Goal: Information Seeking & Learning: Learn about a topic

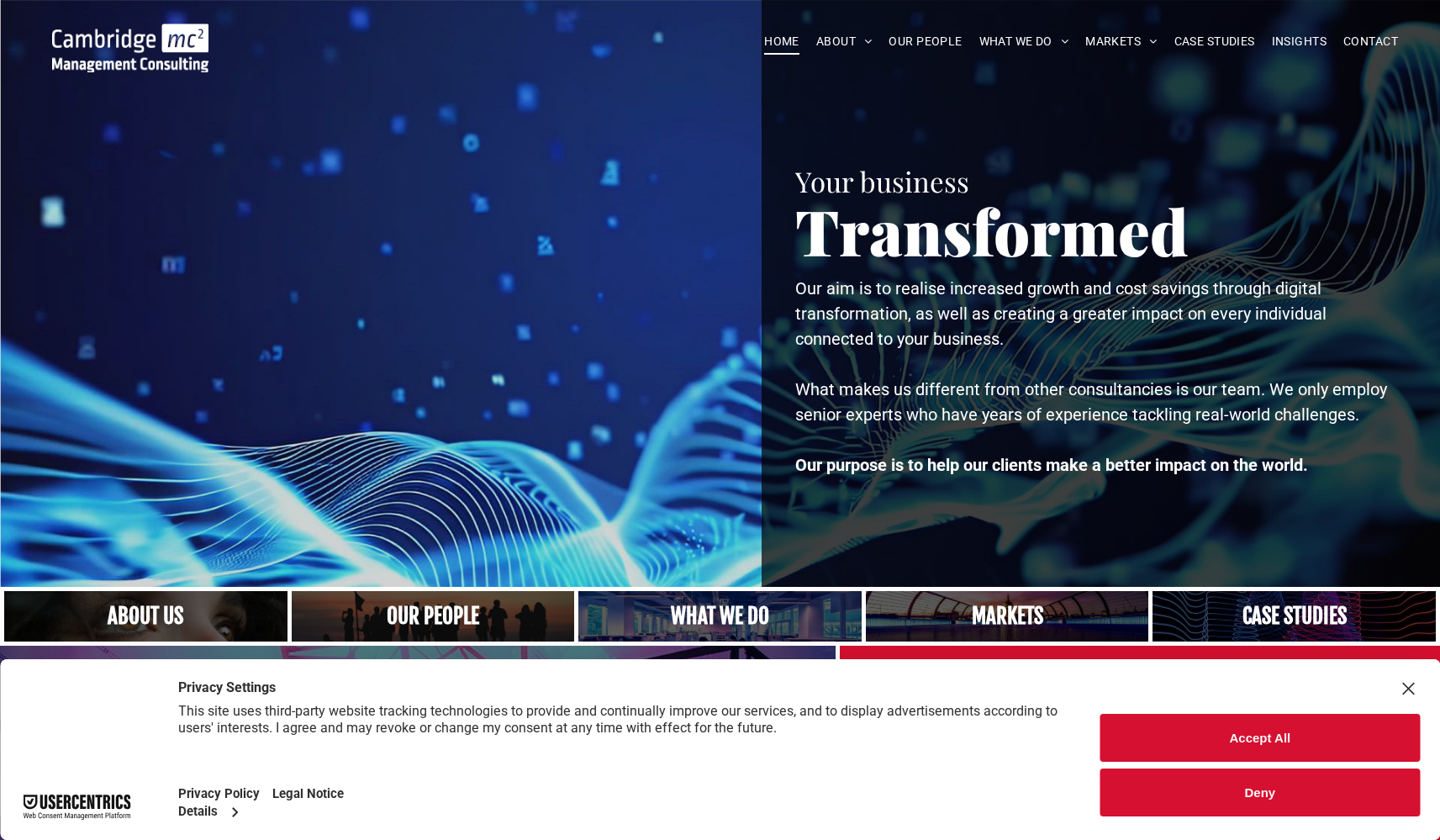
click at [455, 618] on link "A crowd in silhouette at sunset, on a rise or lookout point" at bounding box center [432, 616] width 300 height 53
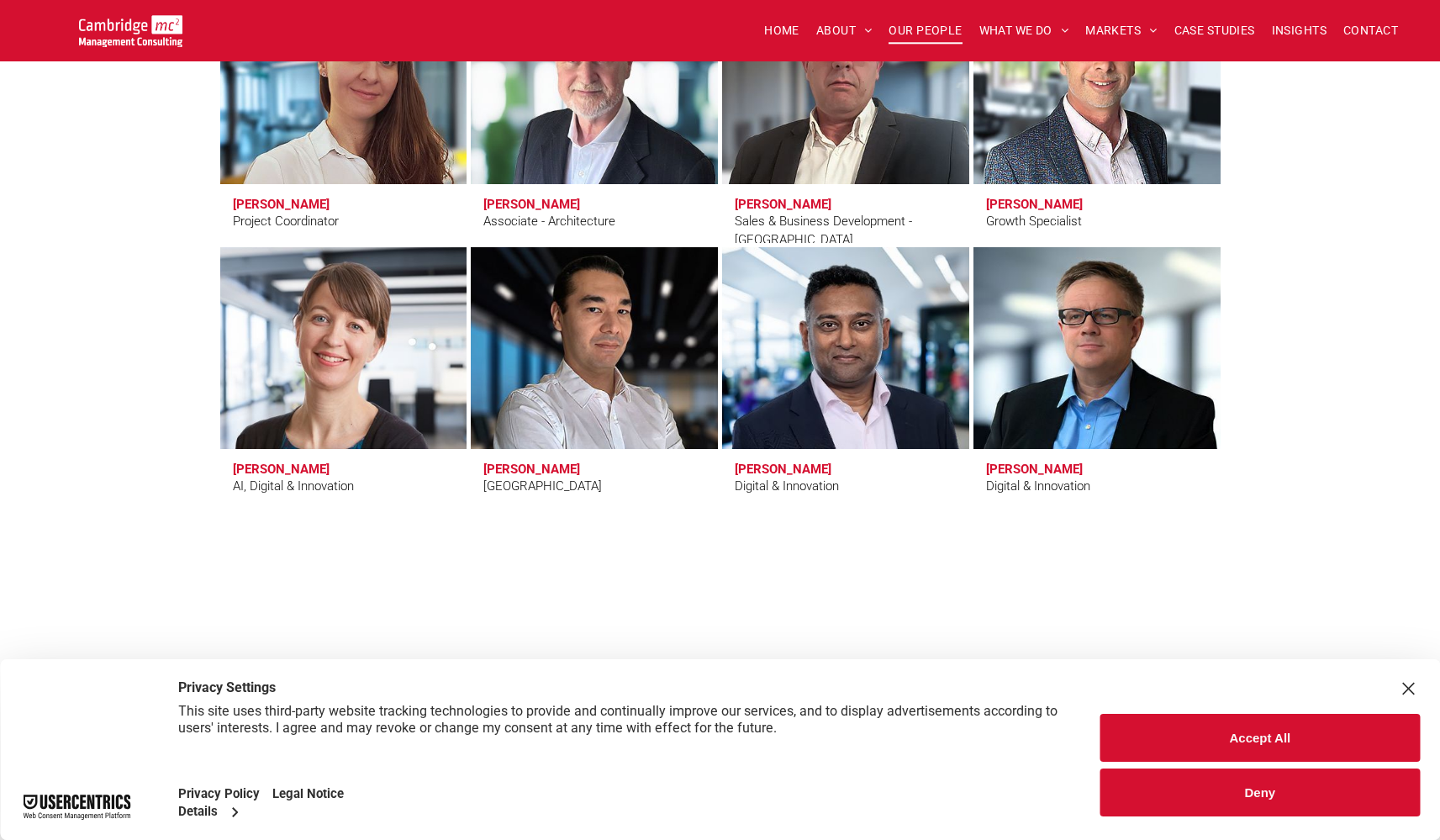
scroll to position [5472, 0]
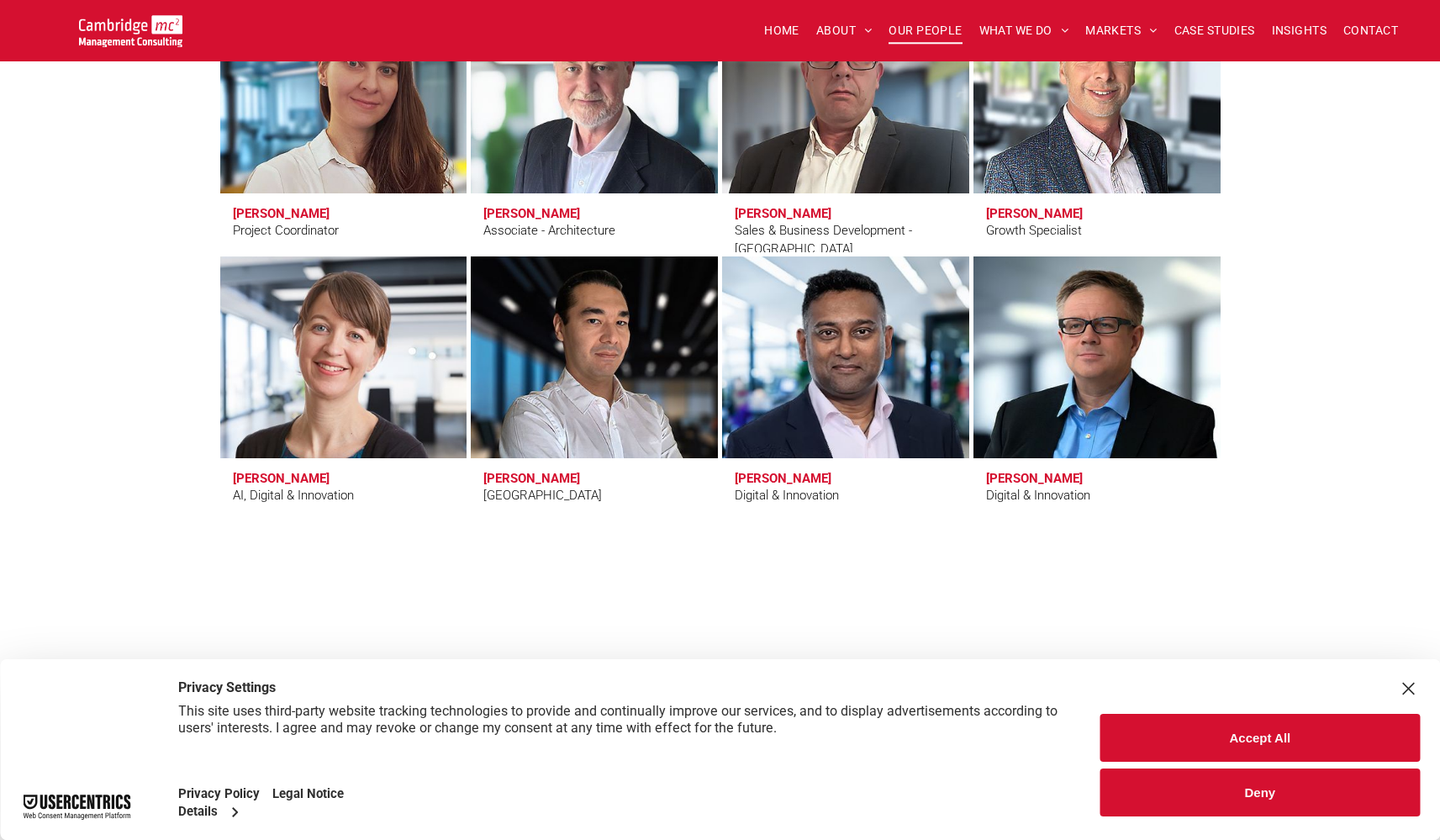
click at [797, 400] on link at bounding box center [845, 357] width 262 height 214
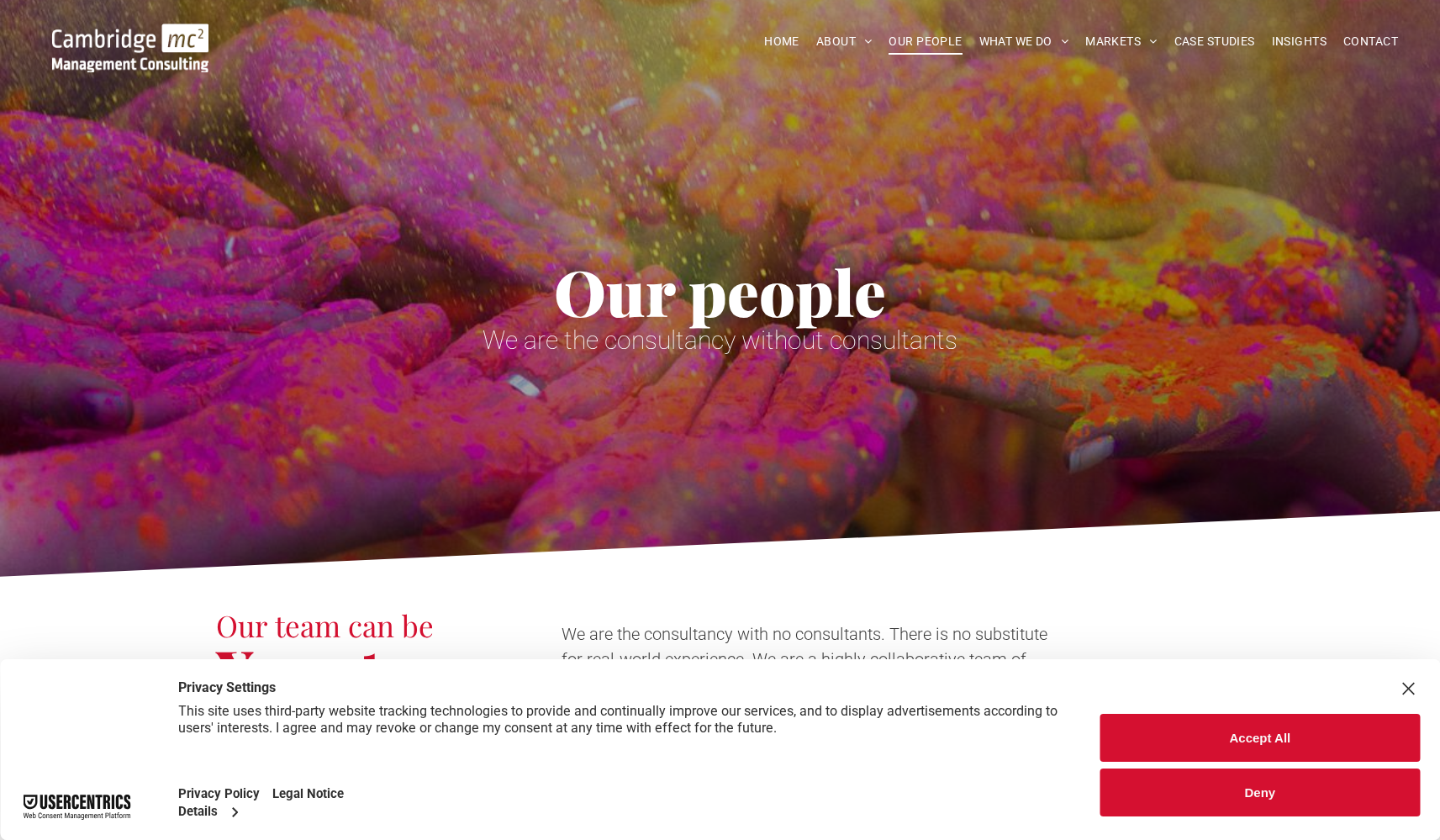
scroll to position [0, 0]
click at [1202, 29] on span "CASE STUDIES" at bounding box center [1215, 41] width 81 height 26
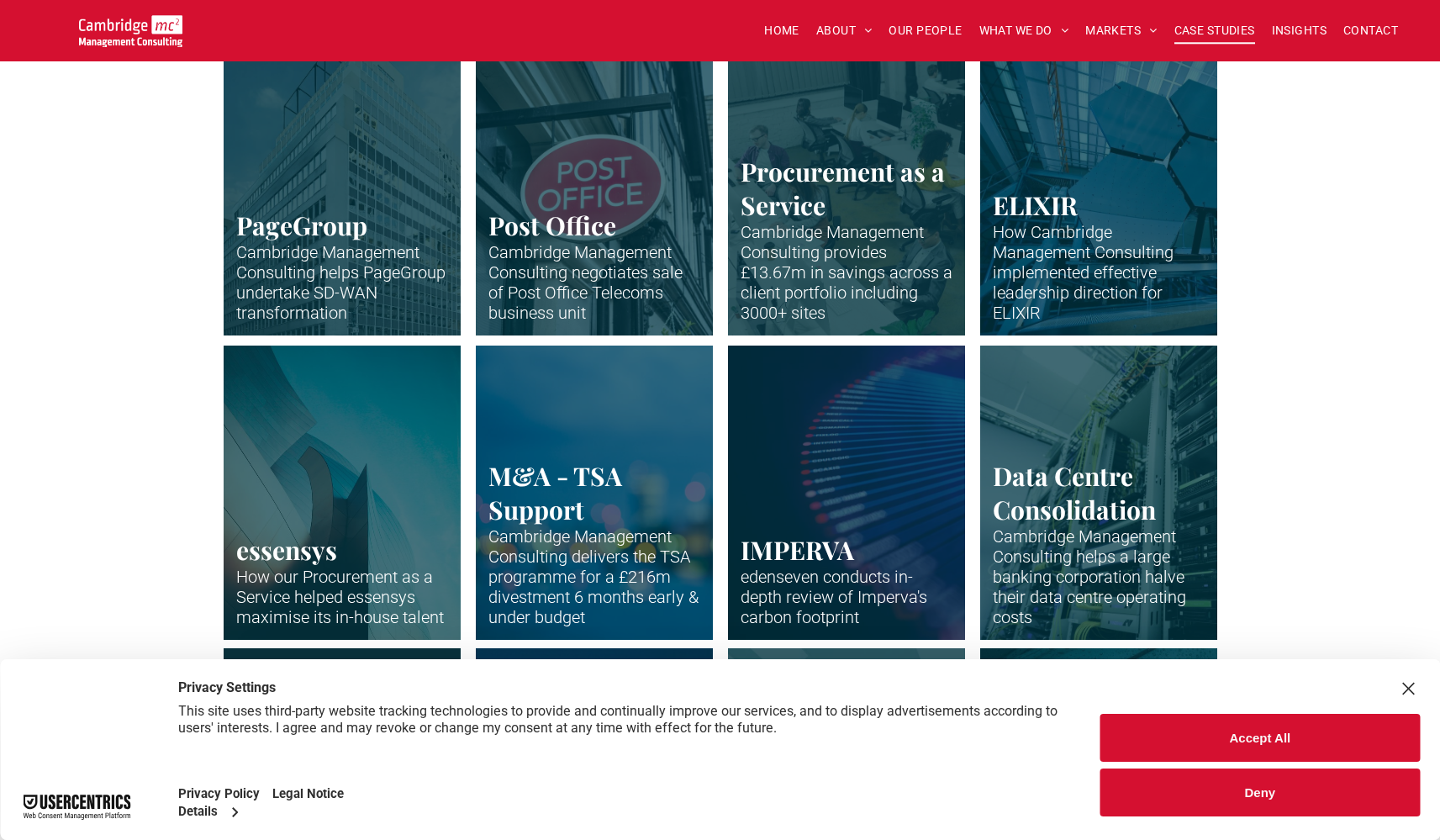
scroll to position [836, 0]
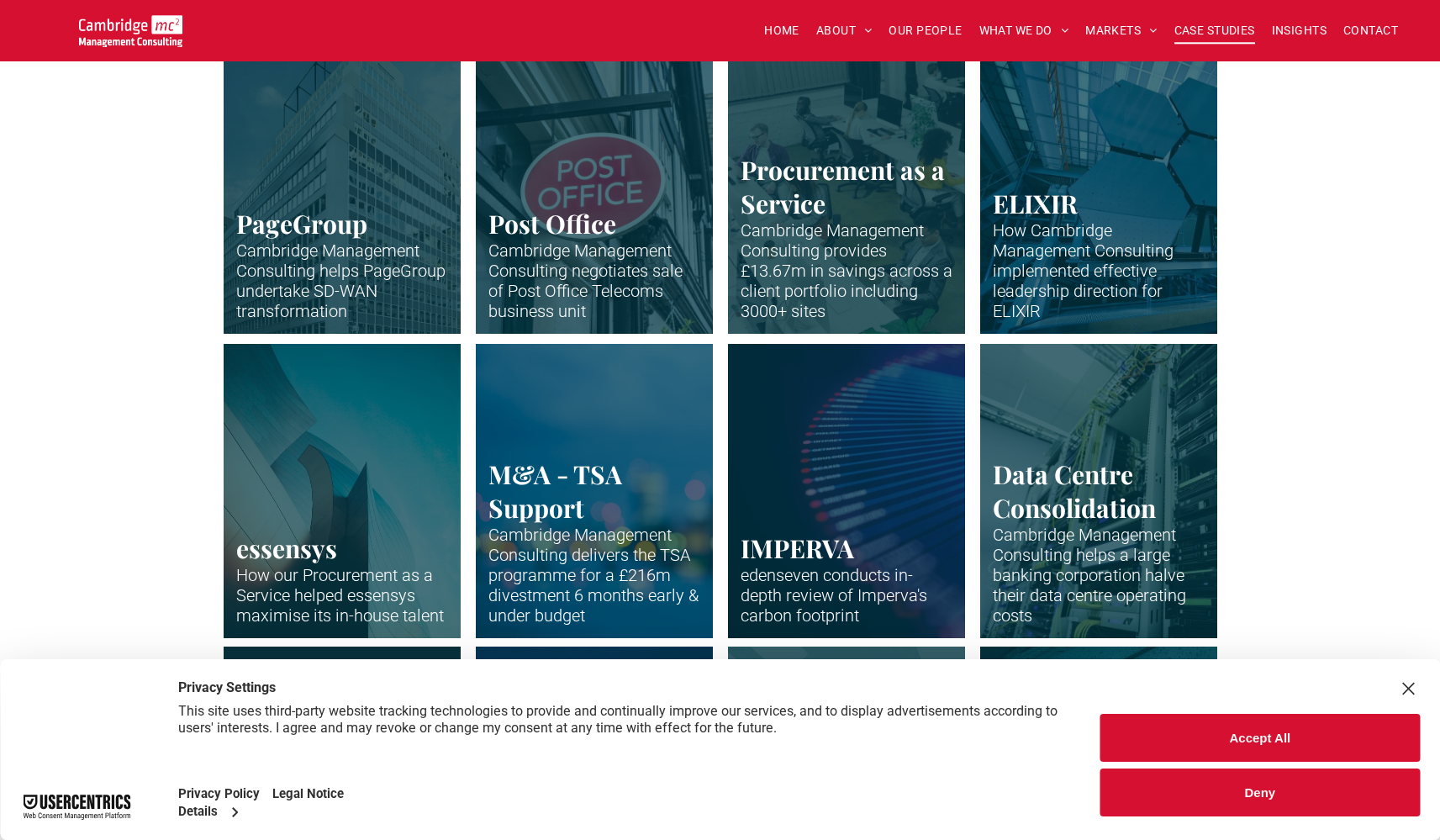
click at [1412, 685] on div "Close Layer" at bounding box center [1408, 688] width 23 height 23
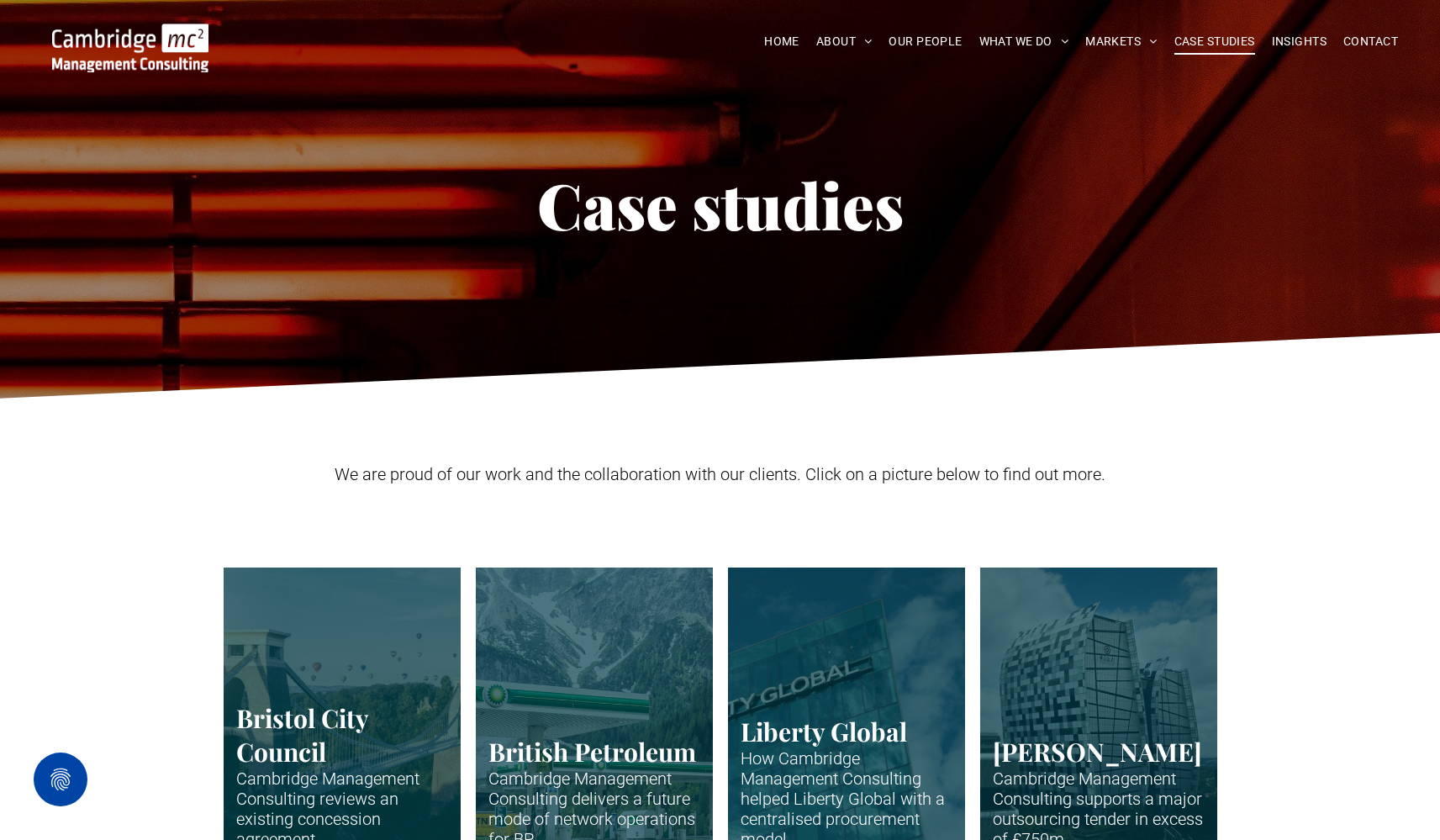
scroll to position [0, 0]
click at [135, 44] on img at bounding box center [131, 47] width 157 height 49
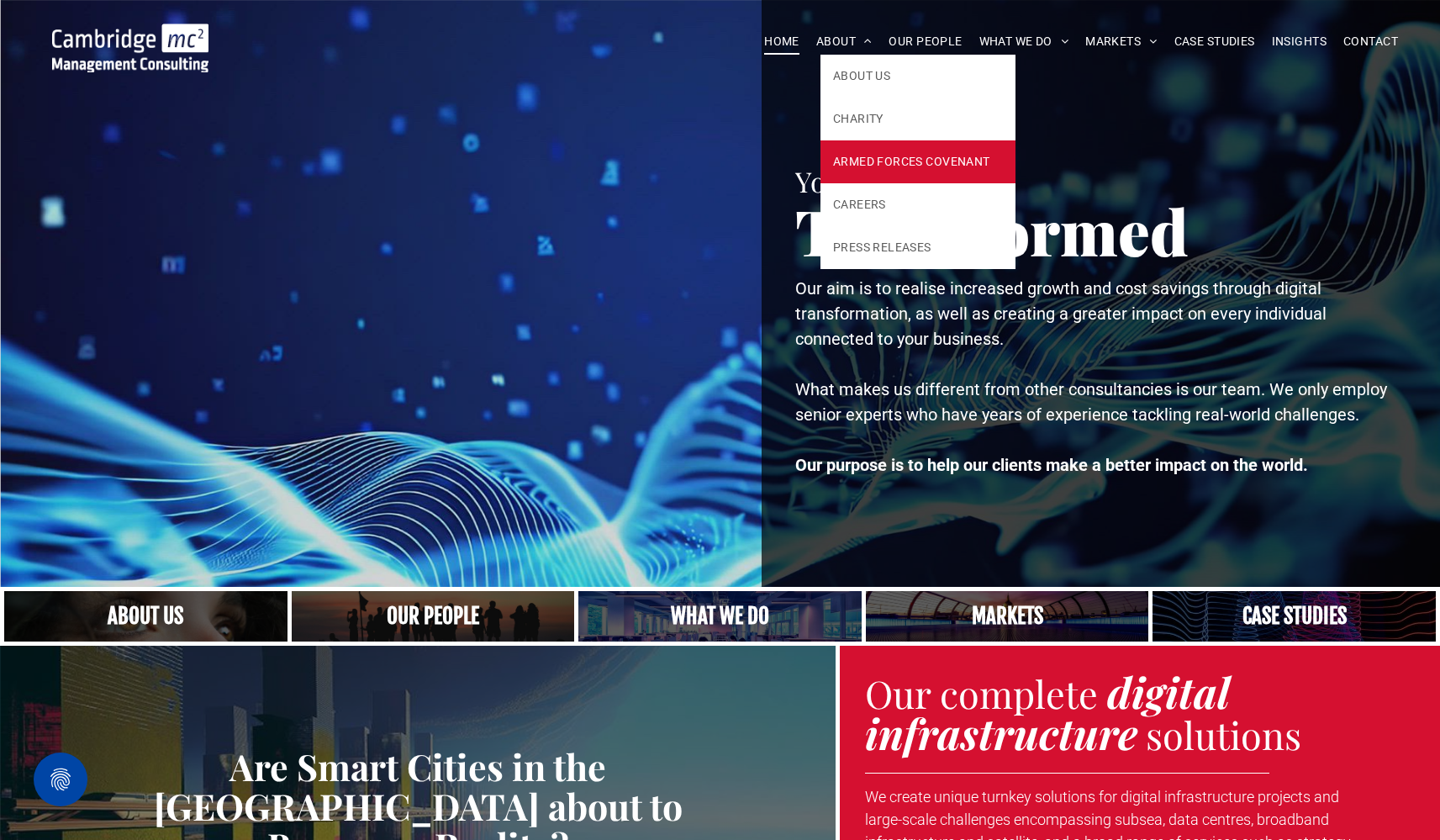
click at [858, 156] on span "ARMED FORCES COVENANT" at bounding box center [911, 162] width 158 height 18
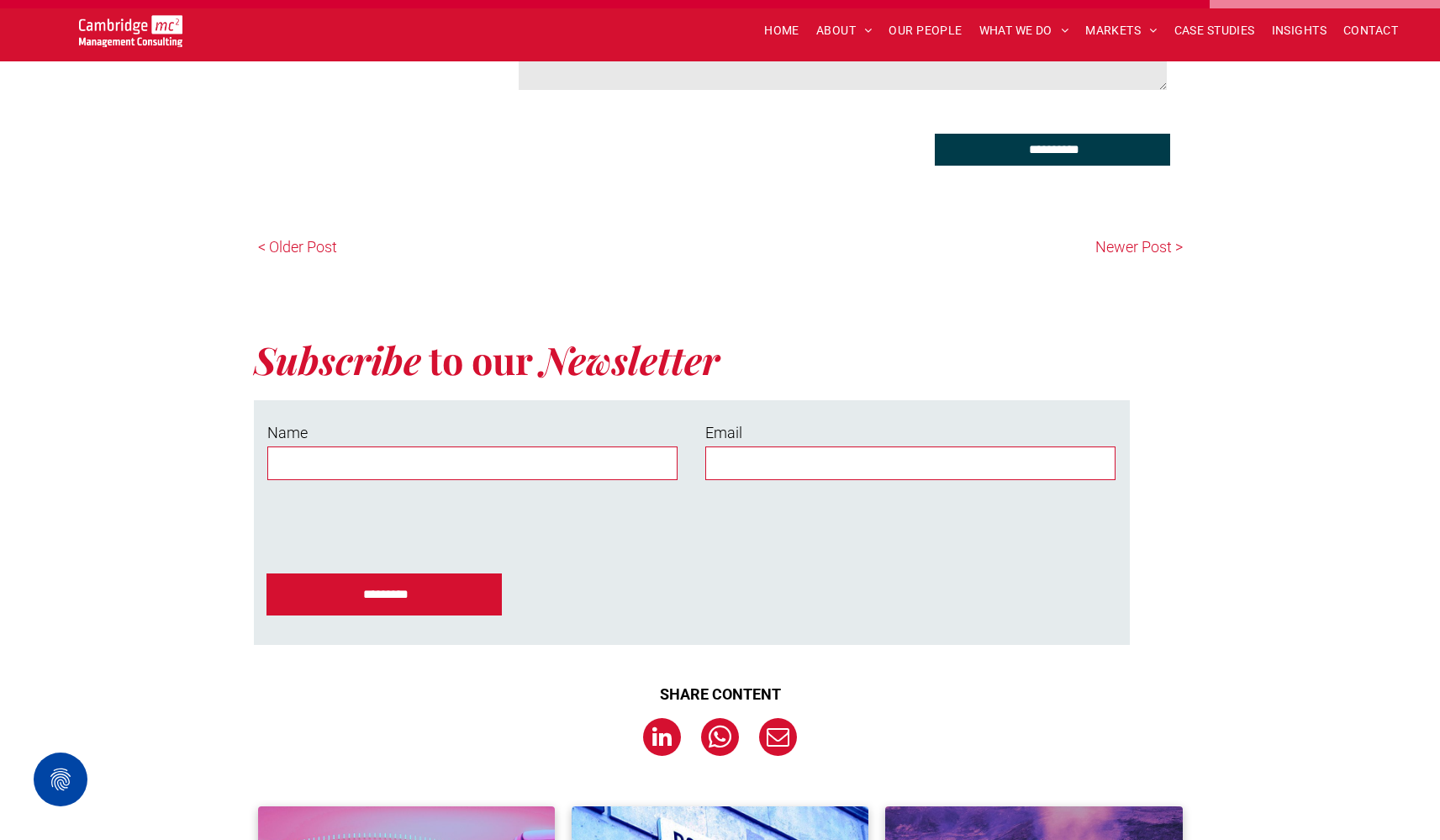
scroll to position [7218, 0]
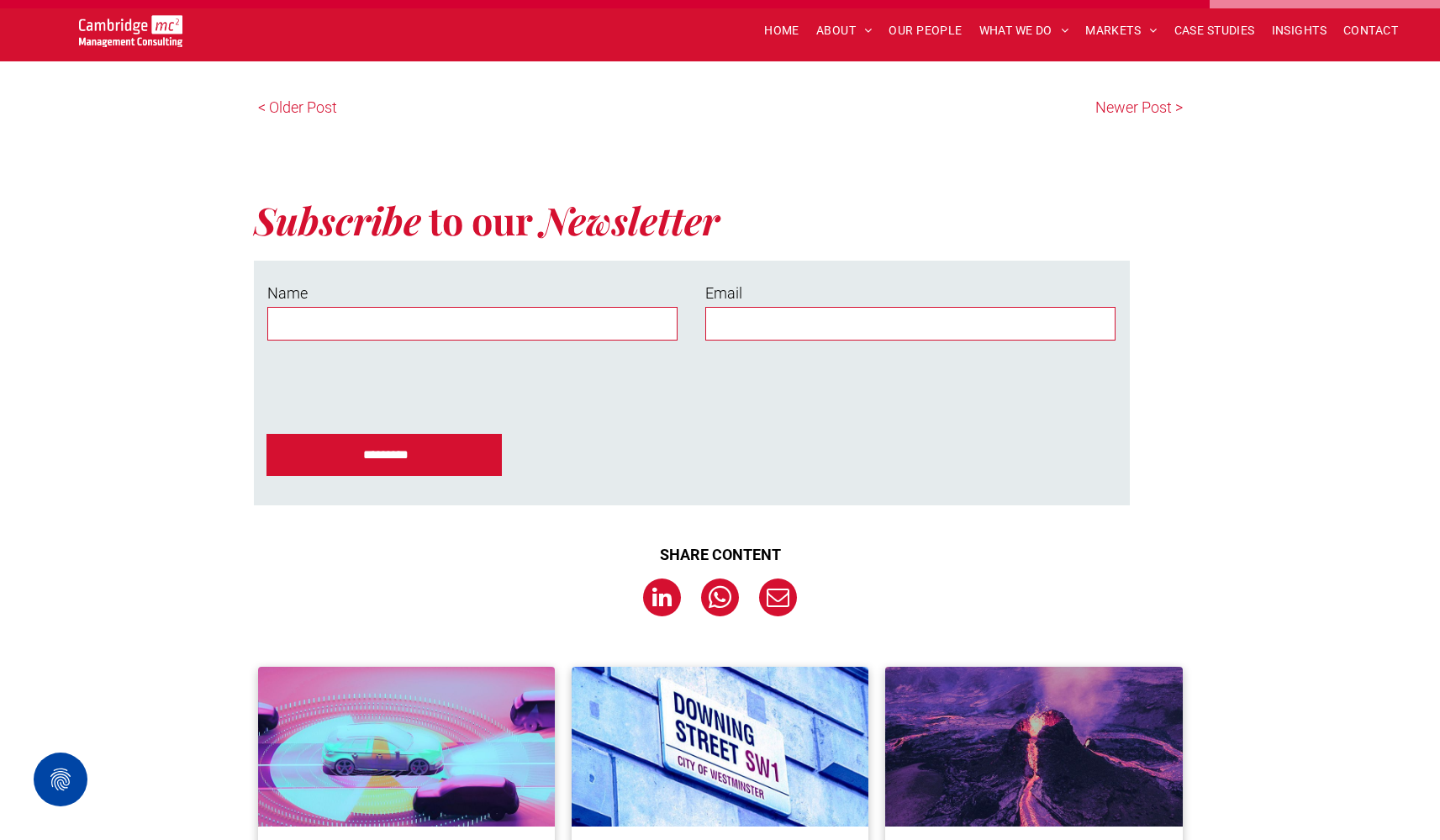
click at [1173, 390] on div "Subscribe to our Newsletter Blog Subscribe Name Email ********* Thank you for j…" at bounding box center [758, 336] width 1009 height 338
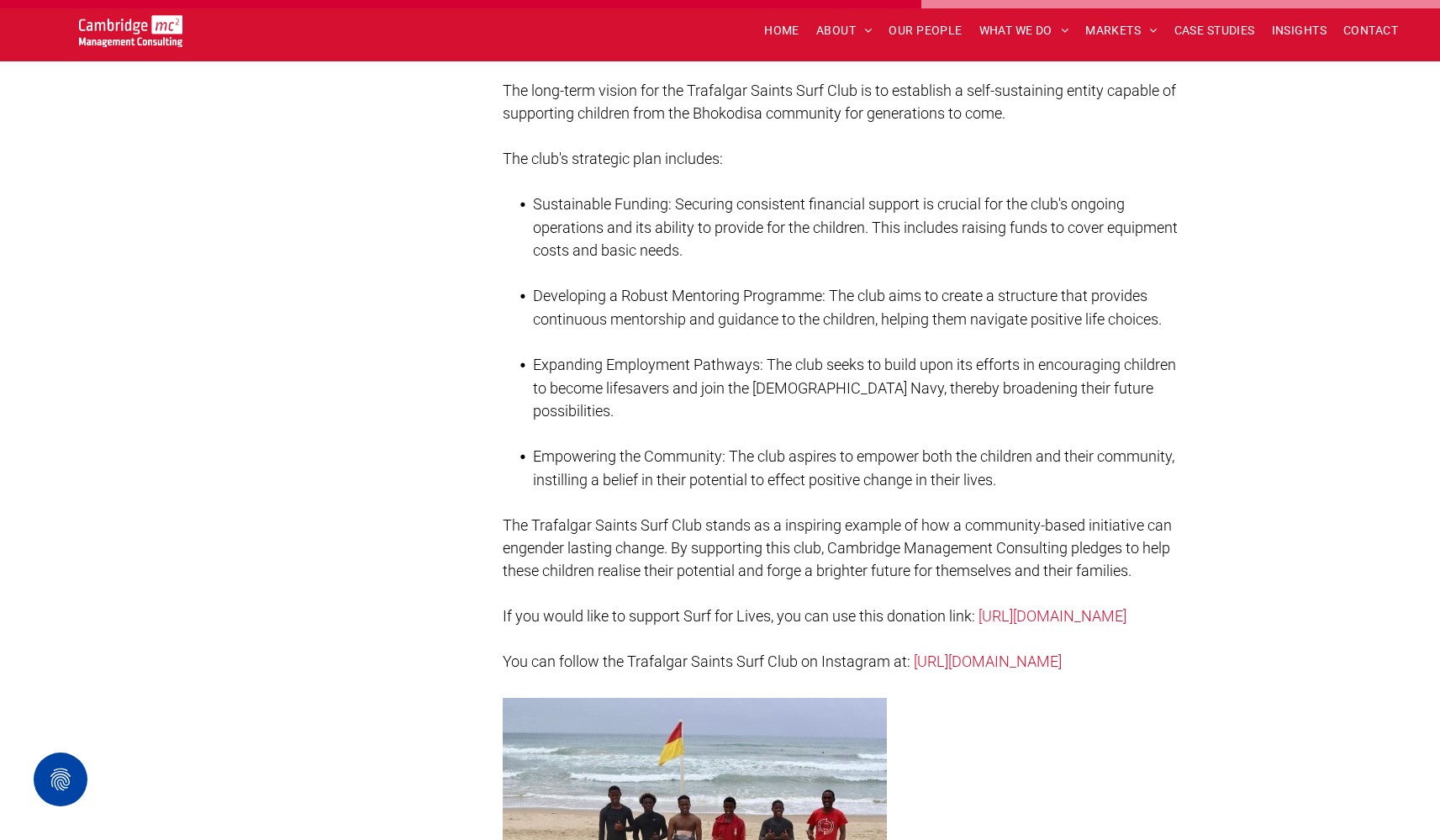
scroll to position [5626, 0]
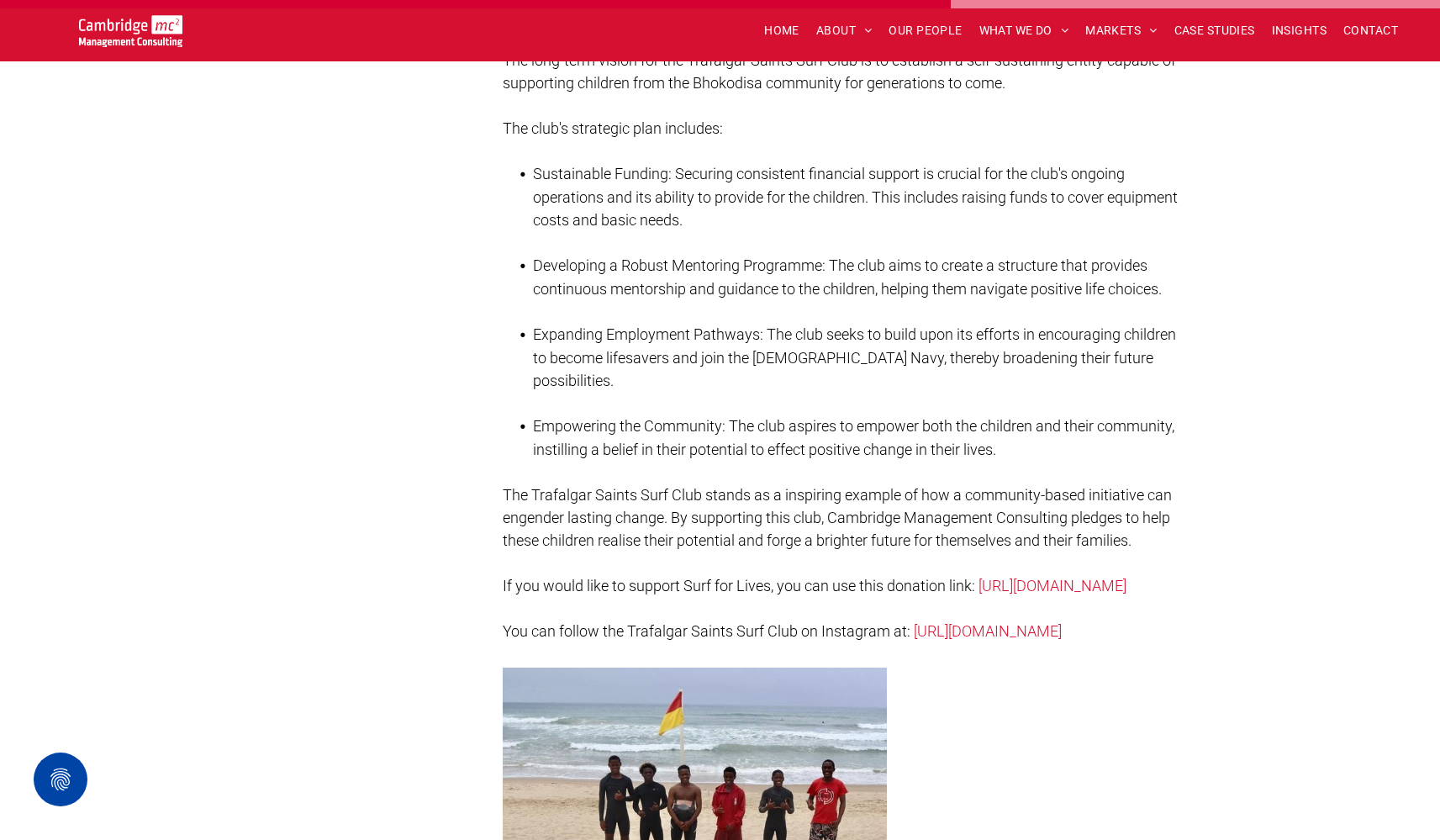
click at [979, 577] on link "[URL][DOMAIN_NAME]" at bounding box center [1053, 586] width 148 height 18
